Goal: Information Seeking & Learning: Find specific fact

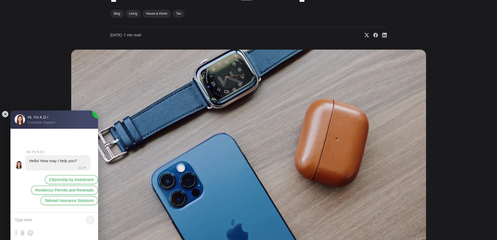
scroll to position [104, 0]
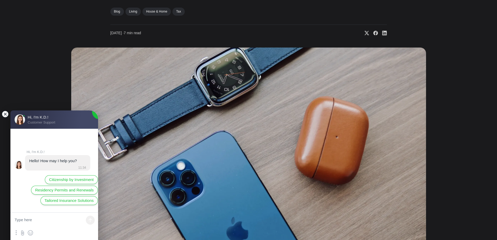
click at [6, 114] on jdiv at bounding box center [5, 113] width 7 height 7
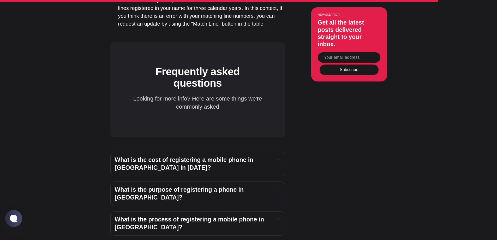
scroll to position [1981, 0]
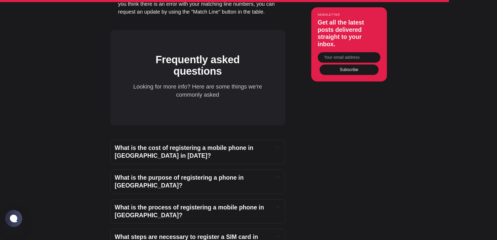
click at [262, 144] on h4 "What is the cost of registering a mobile phone in [GEOGRAPHIC_DATA] in [DATE]?" at bounding box center [192, 152] width 155 height 16
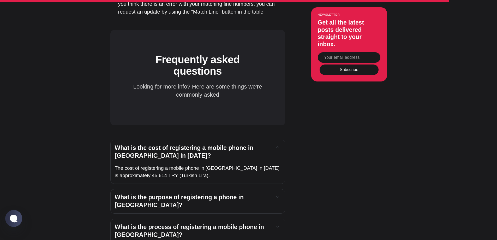
click at [245, 193] on span "What is the purpose of registering a phone in [GEOGRAPHIC_DATA]?" at bounding box center [180, 200] width 131 height 15
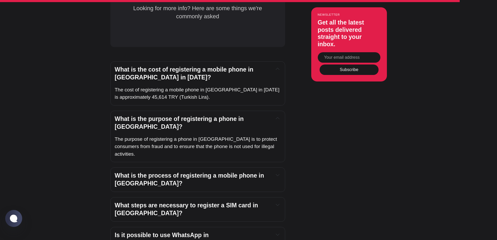
scroll to position [2033, 0]
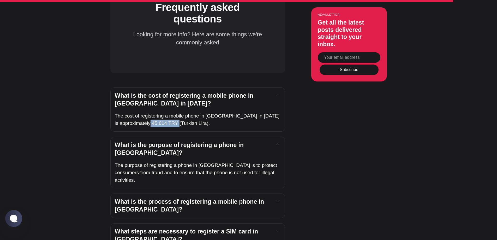
drag, startPoint x: 166, startPoint y: 106, endPoint x: 142, endPoint y: 107, distance: 23.5
click at [142, 113] on span "The cost of registering a mobile phone in [GEOGRAPHIC_DATA] in [DATE] is approx…" at bounding box center [198, 119] width 166 height 13
copy span "Turkish Lira"
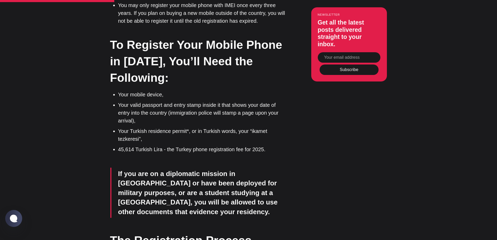
click at [160, 145] on li "45,614 Turkish Lira - the Turkey phone registration fee for 2025." at bounding box center [201, 149] width 167 height 8
